Goal: Check status: Check status

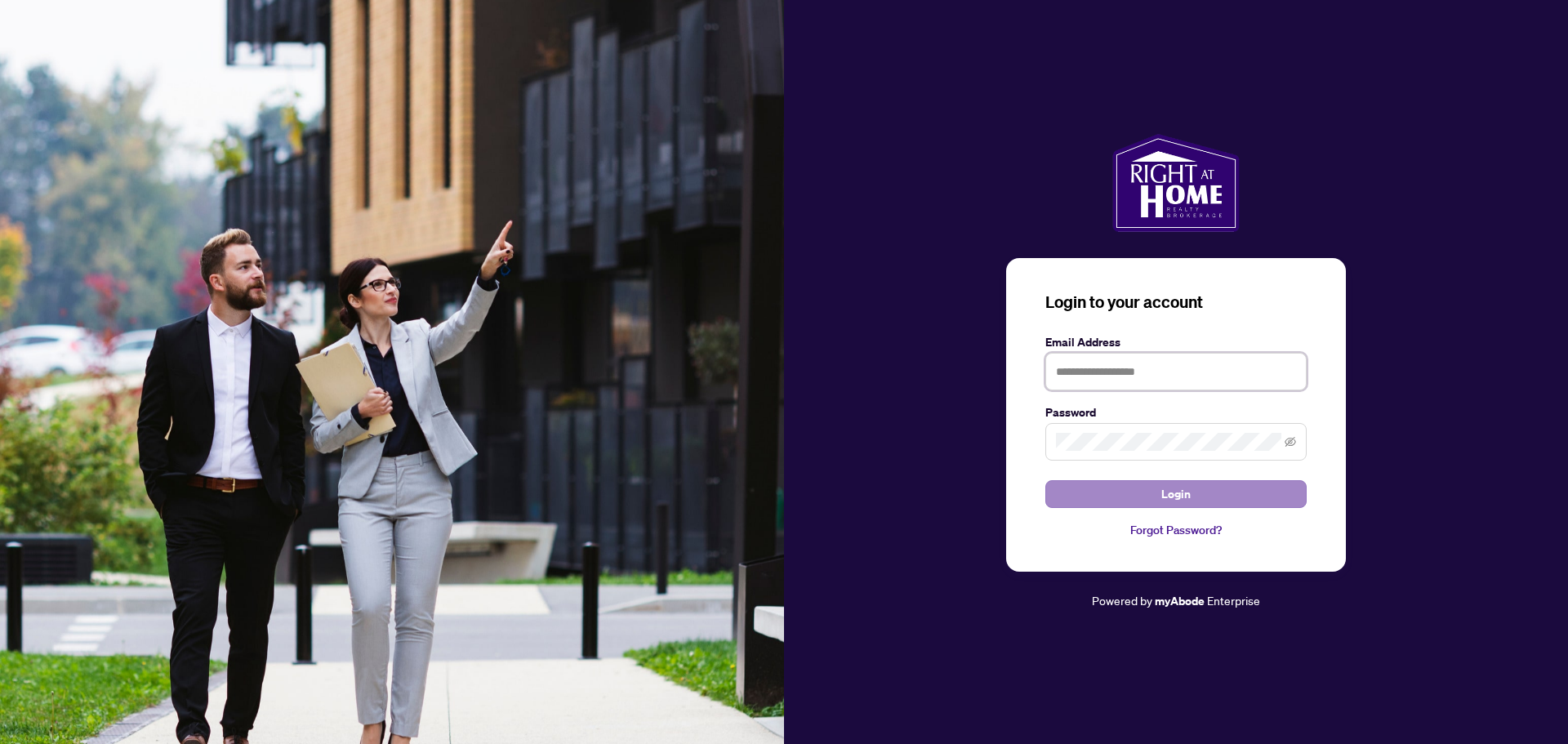
type input "**********"
click at [1129, 506] on button "Login" at bounding box center [1176, 493] width 261 height 28
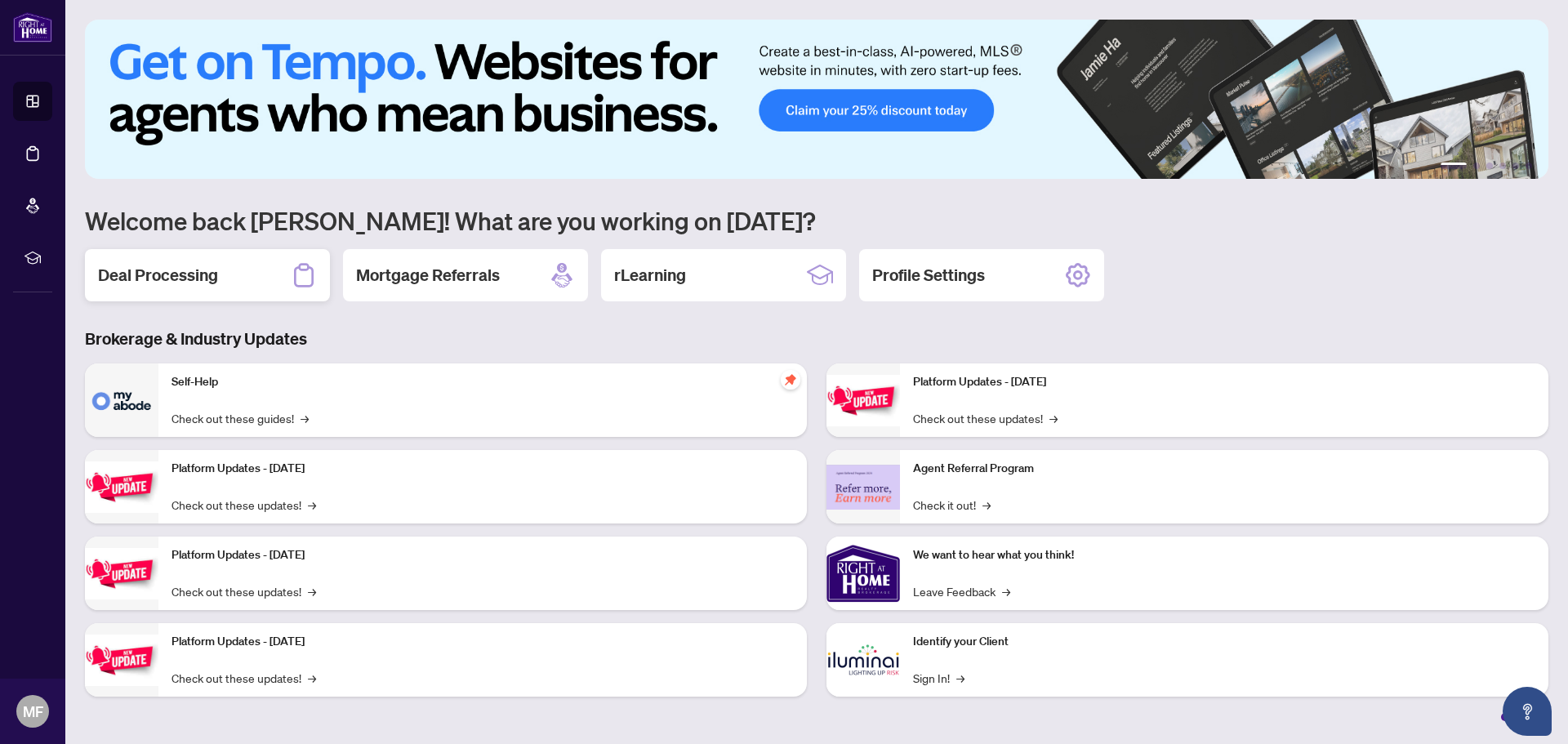
click at [155, 285] on h2 "Deal Processing" at bounding box center [158, 275] width 120 height 23
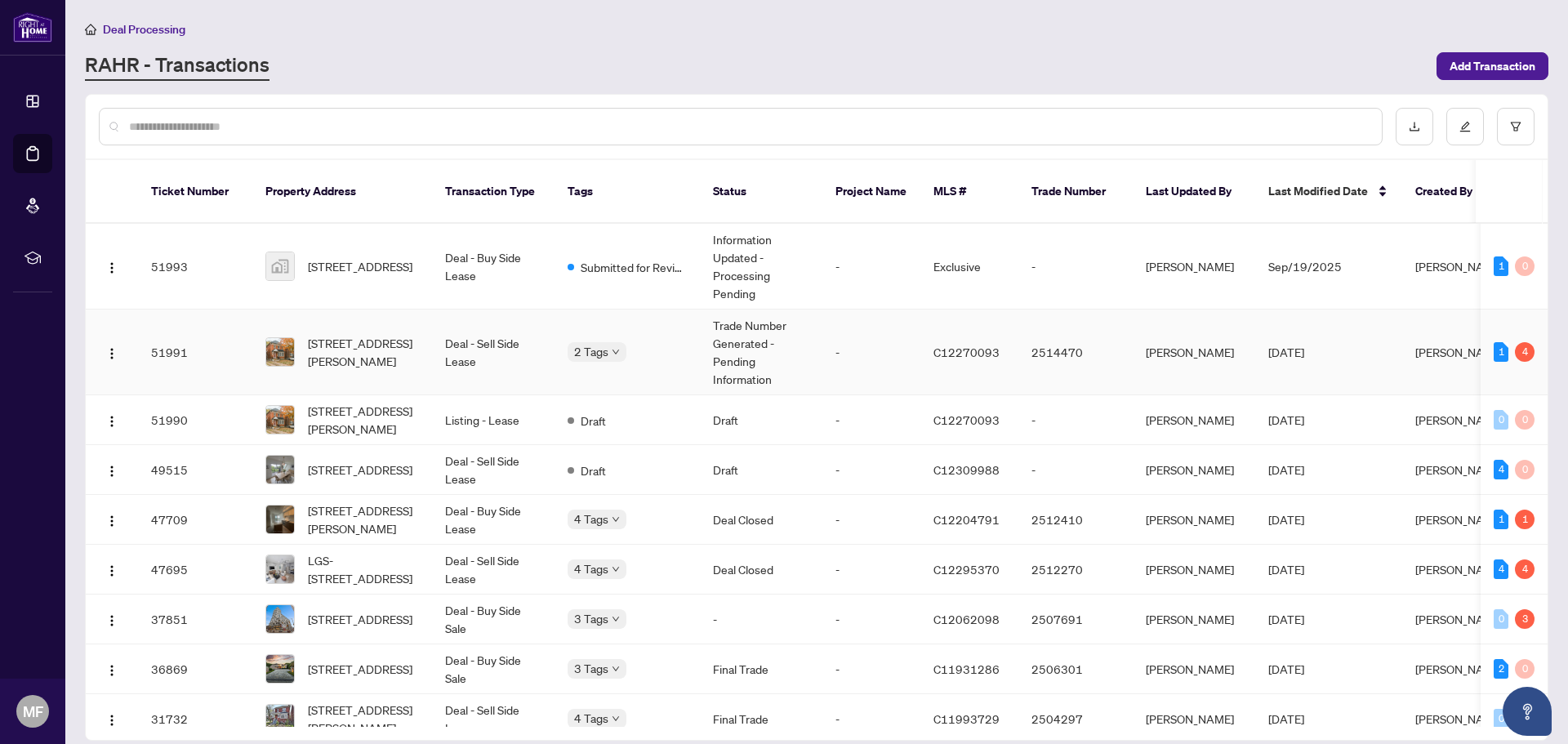
click at [499, 326] on td "Deal - Sell Side Lease" at bounding box center [493, 352] width 123 height 86
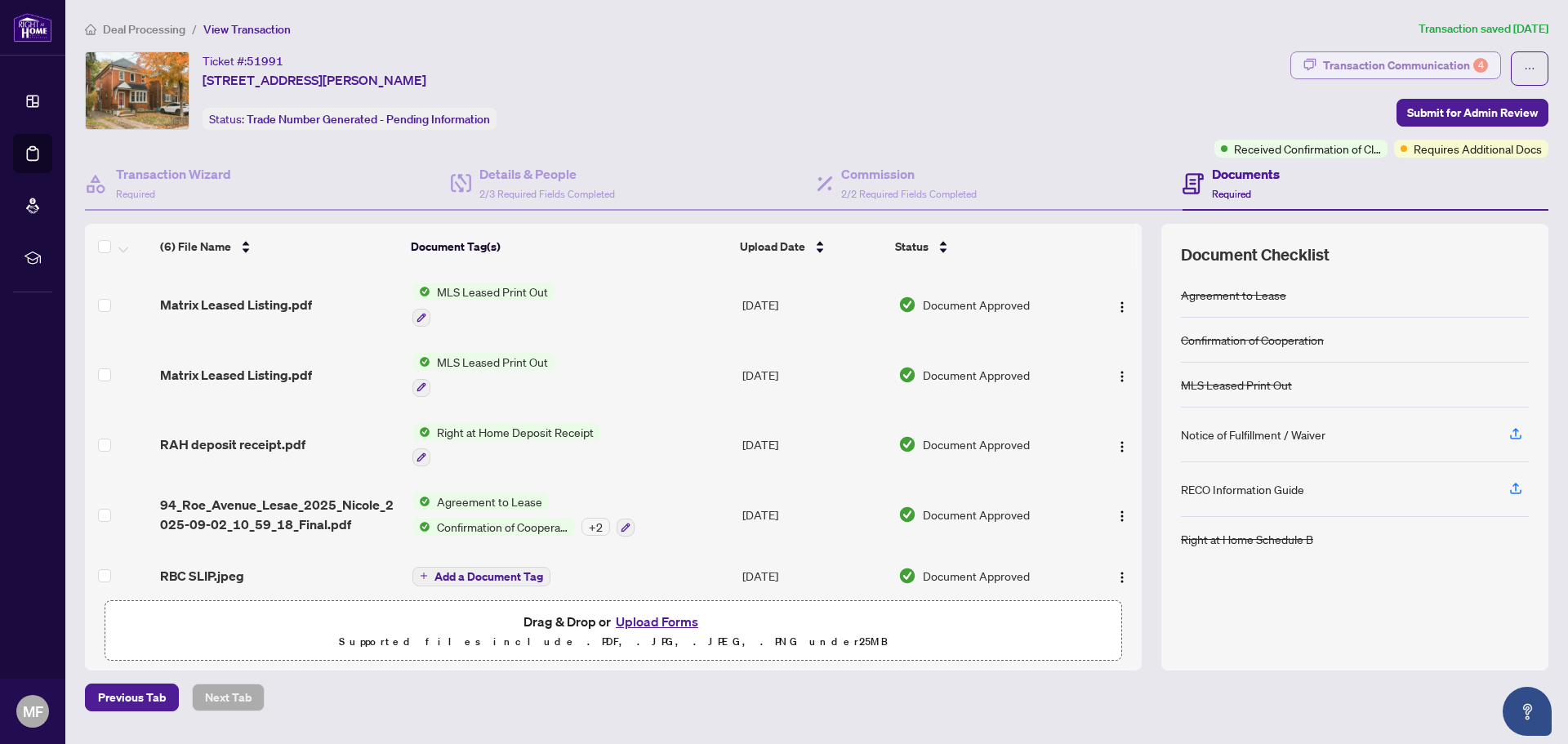
click at [1415, 60] on div "Transaction Communication 4" at bounding box center [1405, 65] width 165 height 26
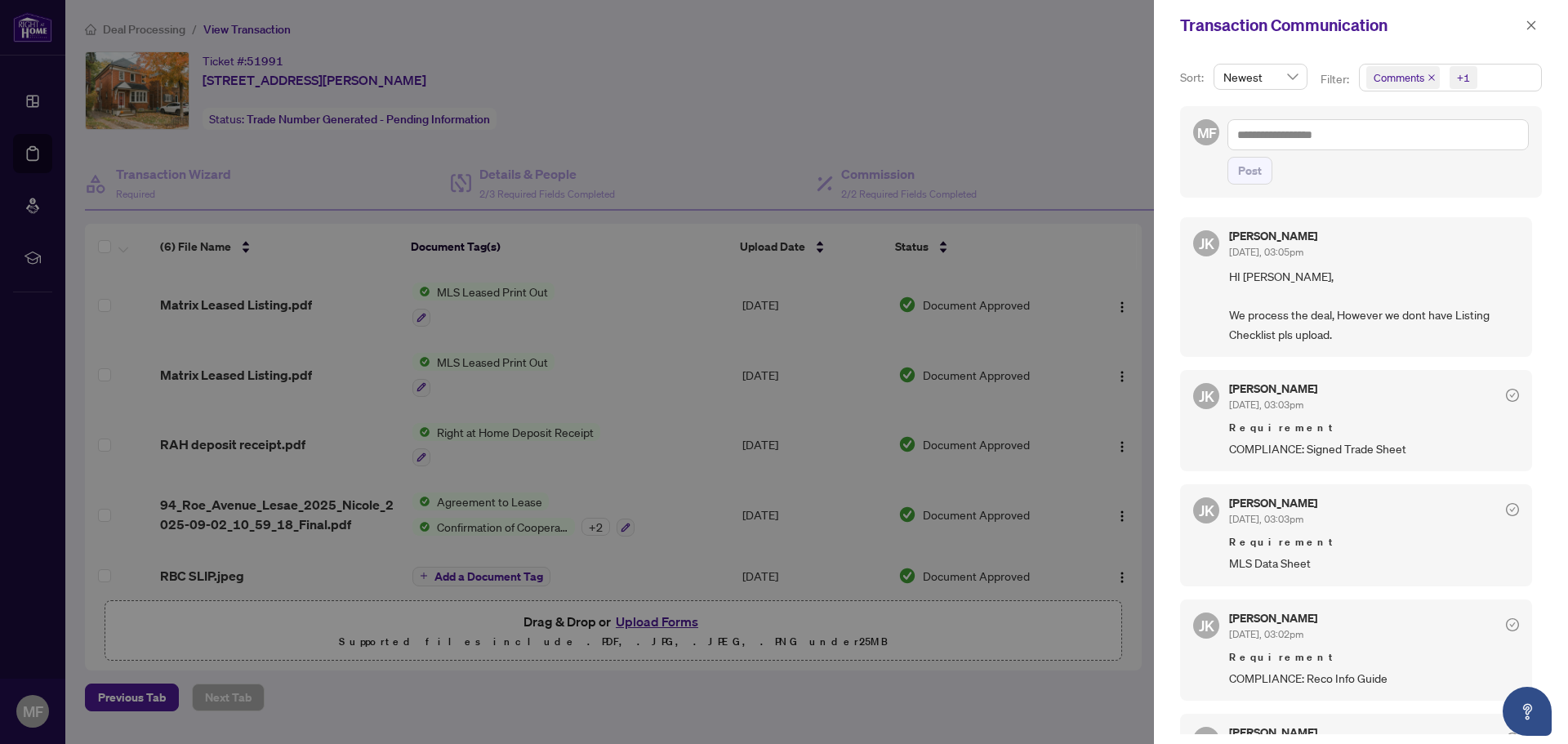
click at [364, 276] on div at bounding box center [784, 372] width 1568 height 744
click at [1541, 22] on button "button" at bounding box center [1530, 24] width 21 height 19
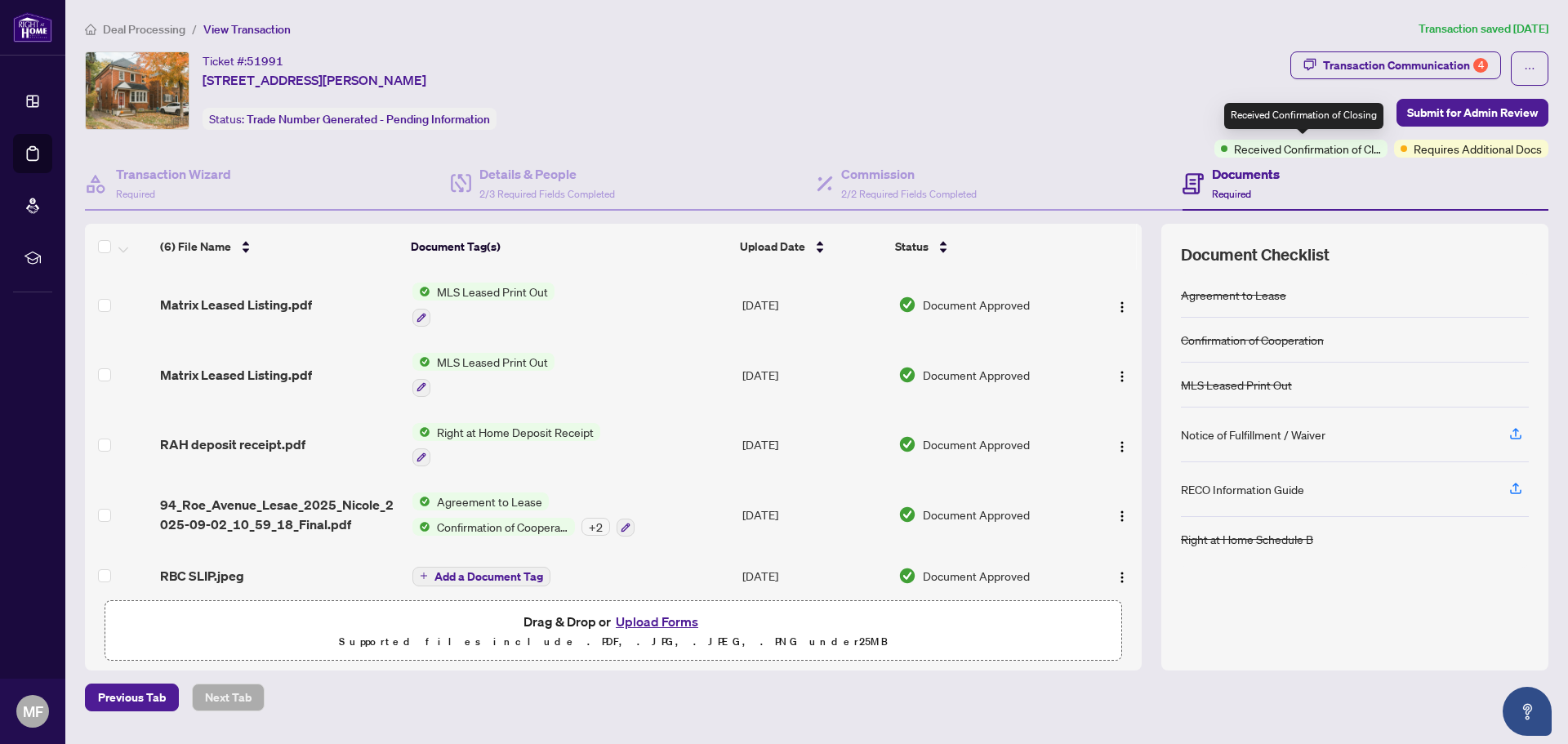
click at [1302, 155] on span "Received Confirmation of Closing" at bounding box center [1307, 148] width 147 height 18
click at [1360, 66] on div "Transaction Communication 4" at bounding box center [1405, 65] width 165 height 26
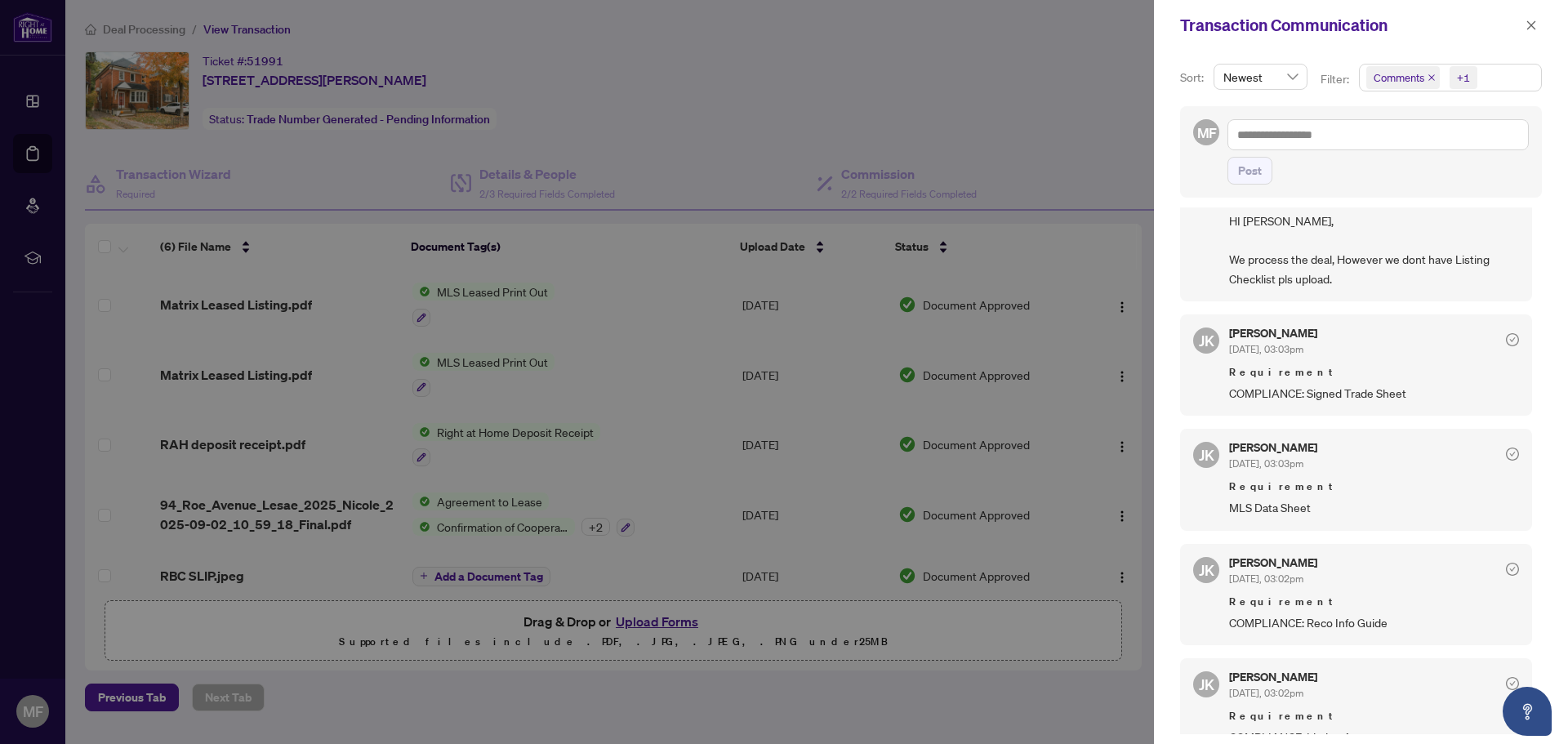
scroll to position [82, 0]
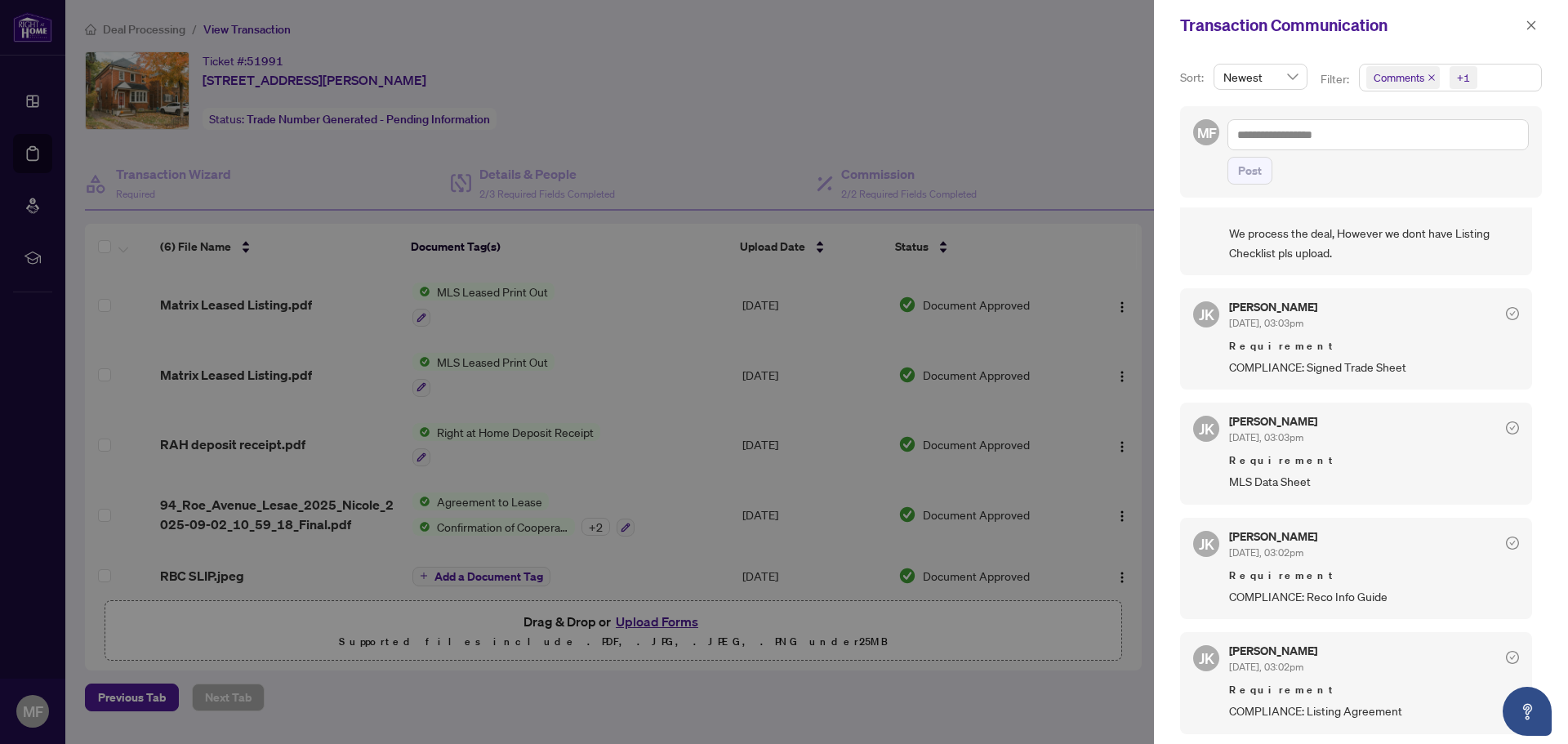
click at [1506, 314] on icon "check-circle" at bounding box center [1513, 314] width 13 height 13
click at [1506, 314] on icon "check-circle" at bounding box center [1513, 314] width 13 height 13
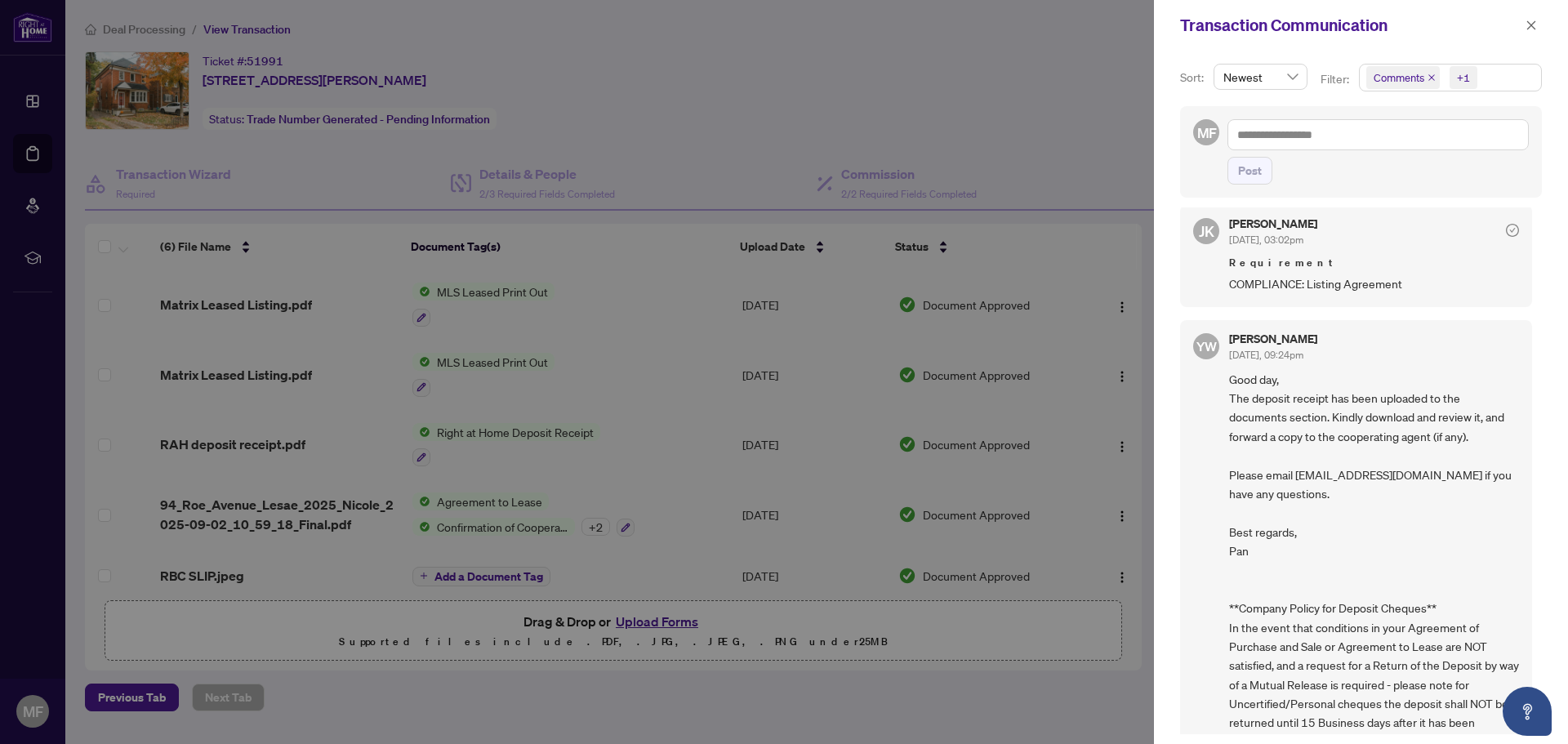
scroll to position [490, 0]
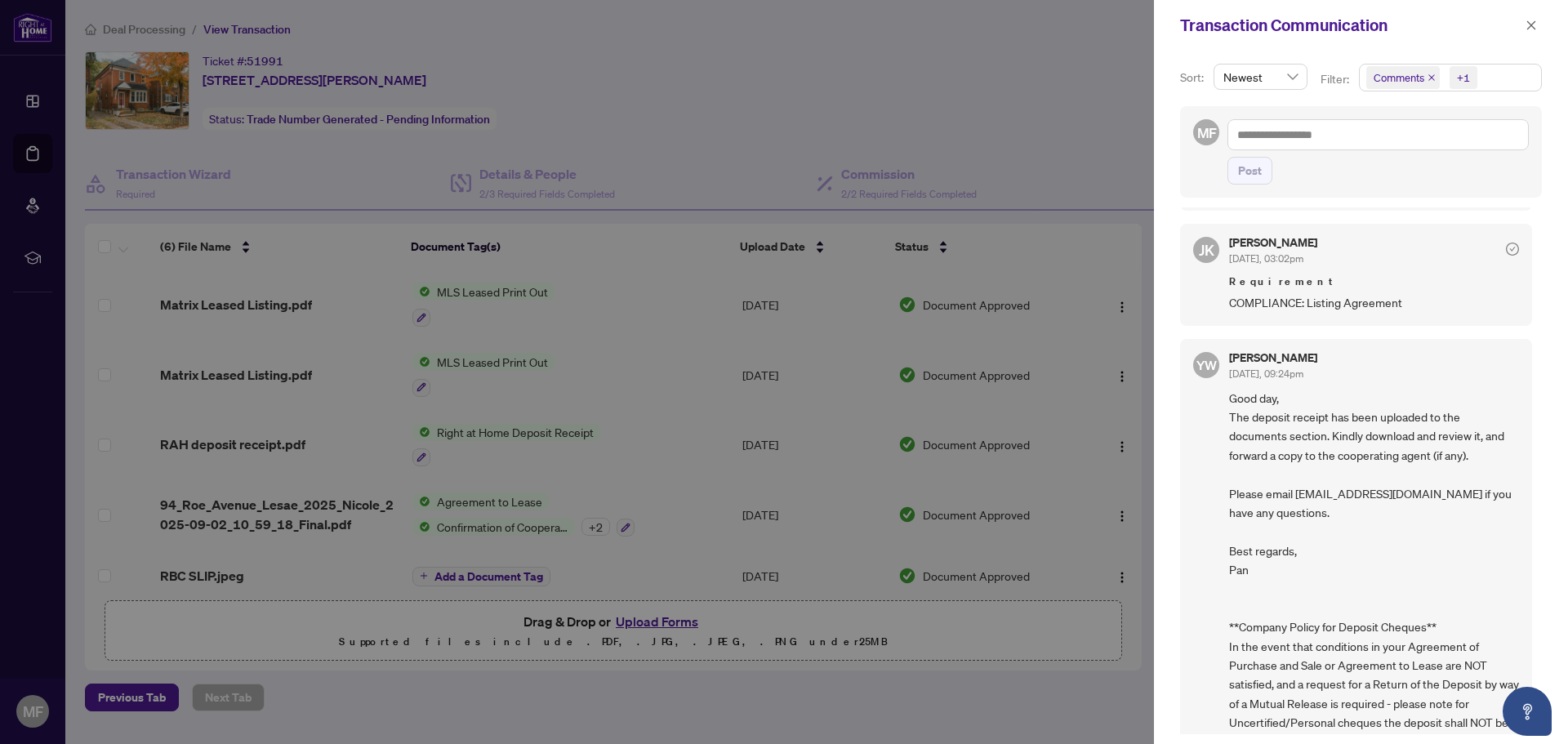
click at [409, 389] on div at bounding box center [784, 372] width 1568 height 744
